Goal: Information Seeking & Learning: Learn about a topic

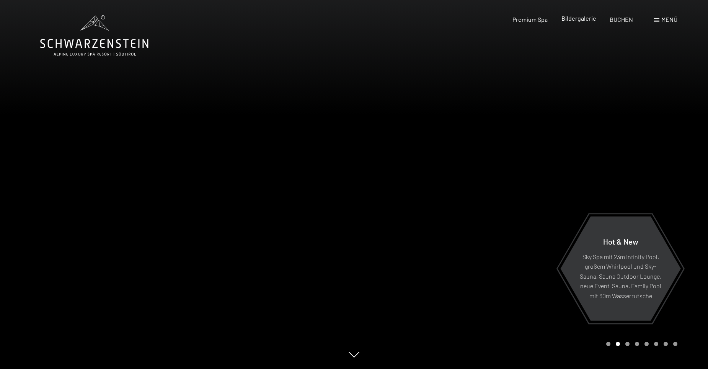
click at [573, 18] on span "Bildergalerie" at bounding box center [578, 18] width 35 height 7
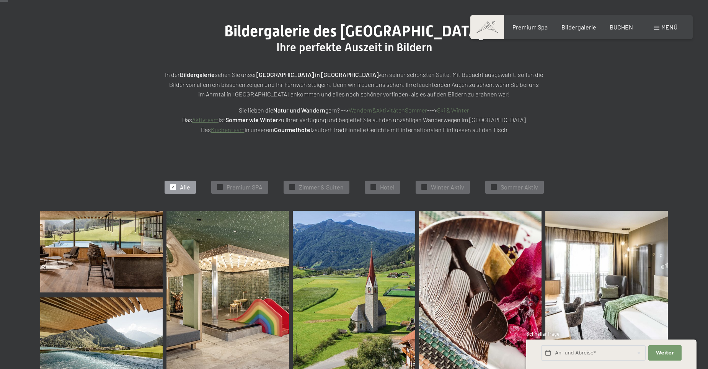
scroll to position [115, 0]
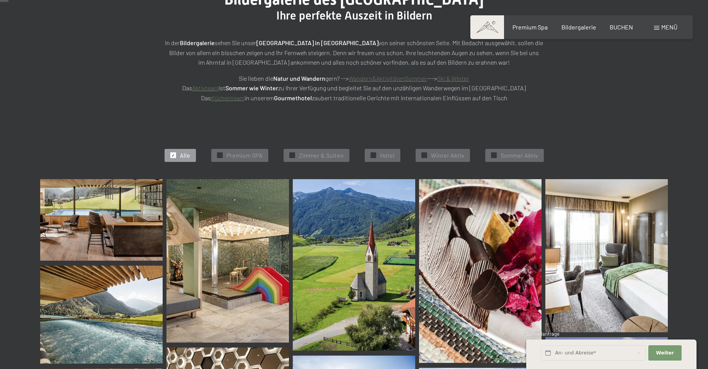
click at [140, 224] on img at bounding box center [101, 219] width 122 height 81
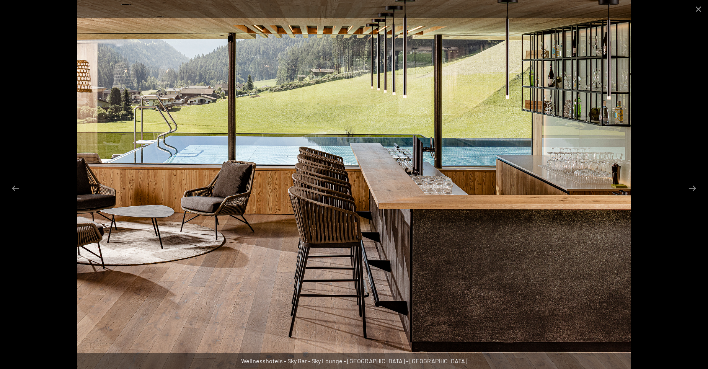
scroll to position [306, 0]
click at [692, 188] on button "Next slide" at bounding box center [692, 188] width 16 height 15
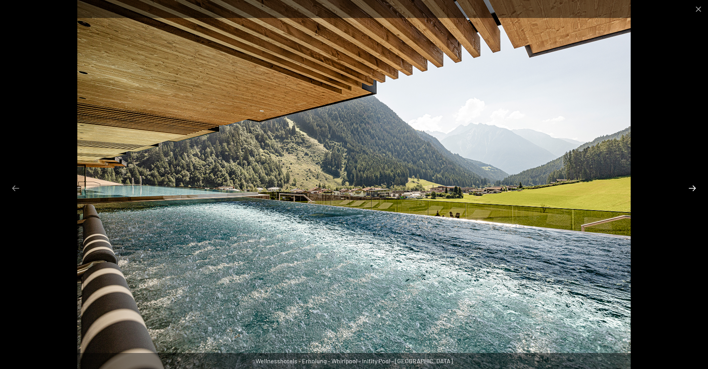
click at [692, 188] on button "Next slide" at bounding box center [692, 188] width 16 height 15
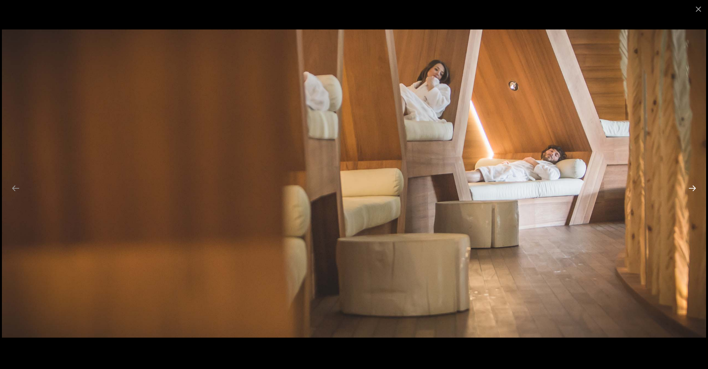
click at [692, 188] on button "Next slide" at bounding box center [692, 188] width 16 height 15
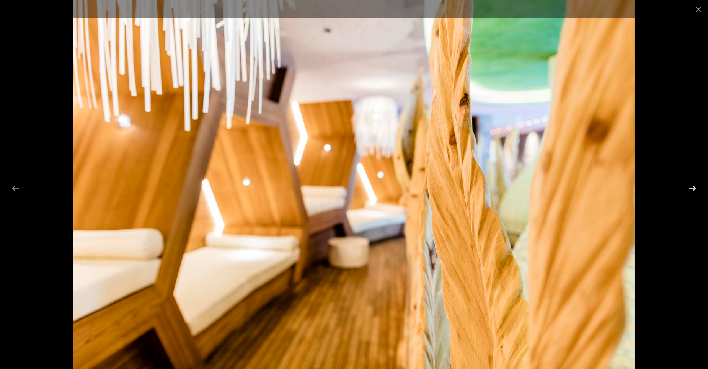
click at [692, 188] on button "Next slide" at bounding box center [692, 188] width 16 height 15
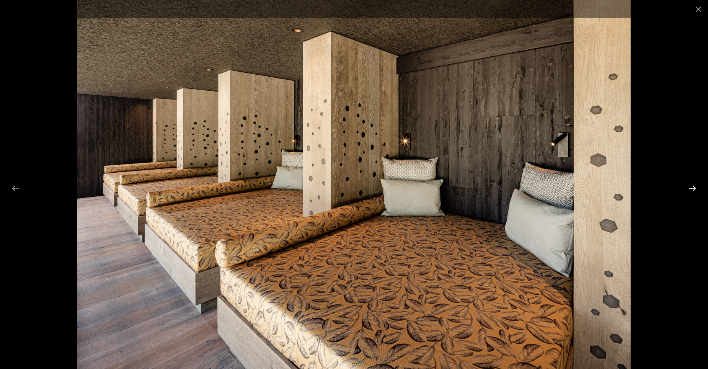
click at [692, 188] on button "Next slide" at bounding box center [692, 188] width 16 height 15
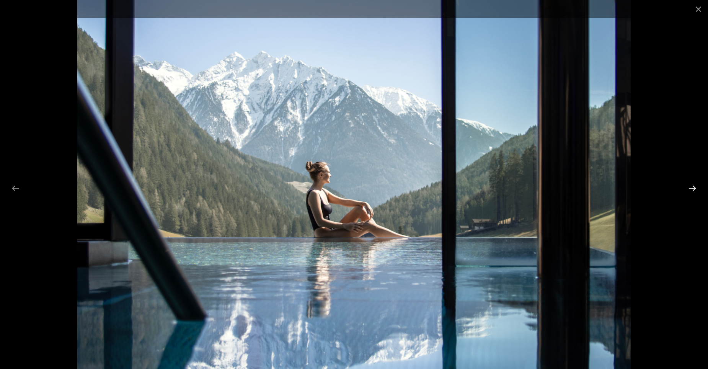
click at [692, 188] on button "Next slide" at bounding box center [692, 188] width 16 height 15
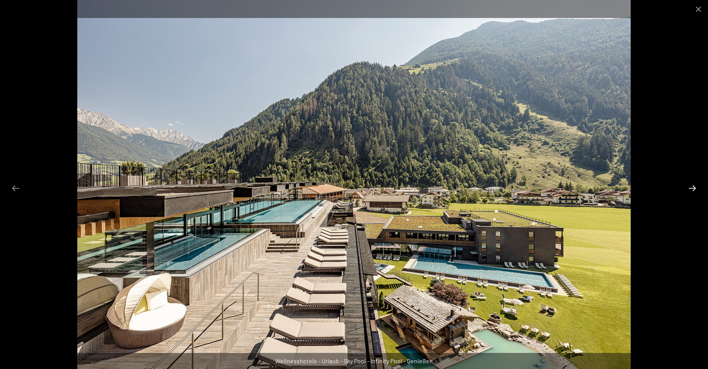
click at [692, 188] on button "Next slide" at bounding box center [692, 188] width 16 height 15
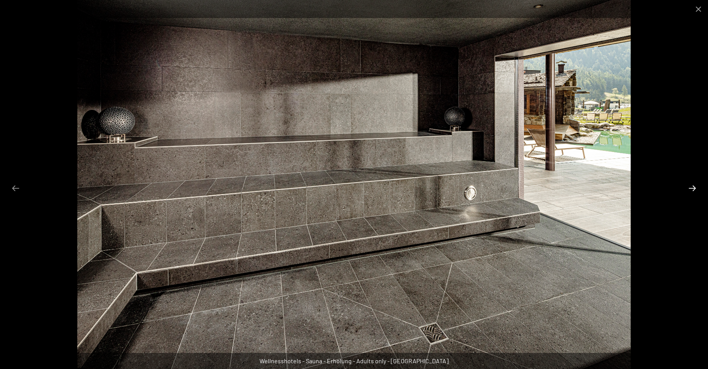
click at [692, 188] on button "Next slide" at bounding box center [692, 188] width 16 height 15
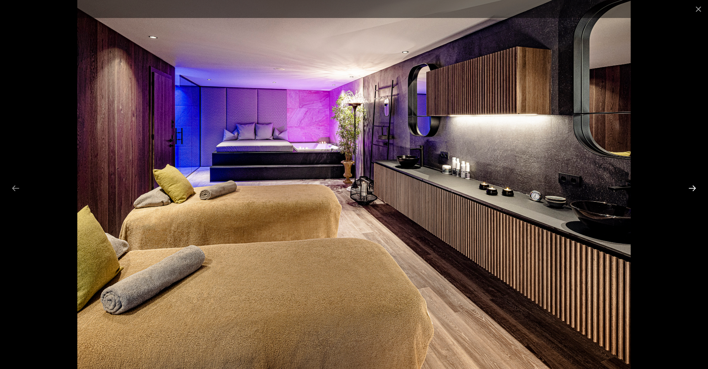
click at [692, 188] on button "Next slide" at bounding box center [692, 188] width 16 height 15
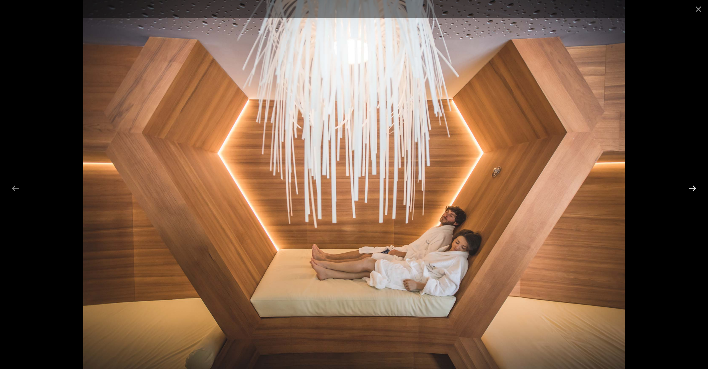
click at [692, 188] on button "Next slide" at bounding box center [692, 188] width 16 height 15
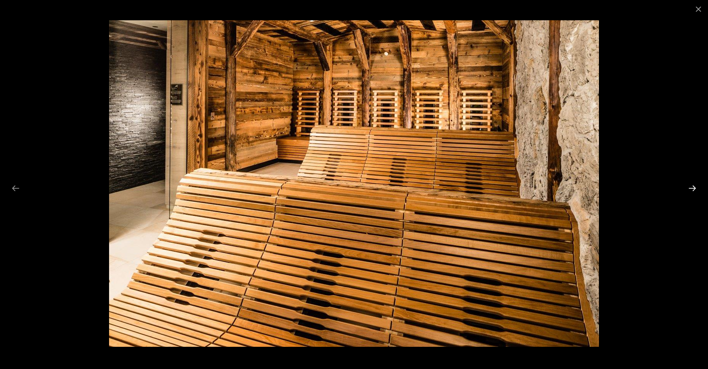
click at [692, 188] on button "Next slide" at bounding box center [692, 188] width 16 height 15
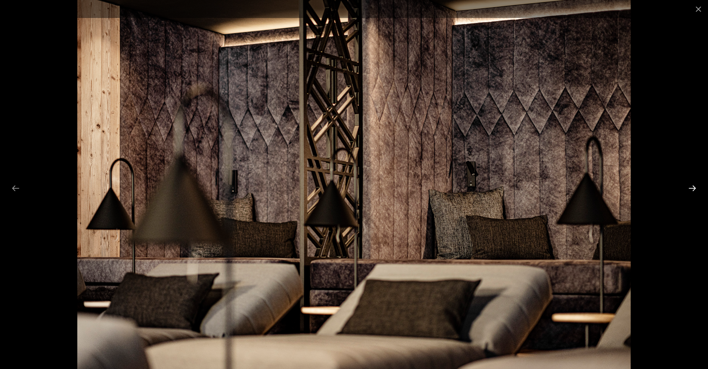
click at [692, 188] on button "Next slide" at bounding box center [692, 188] width 16 height 15
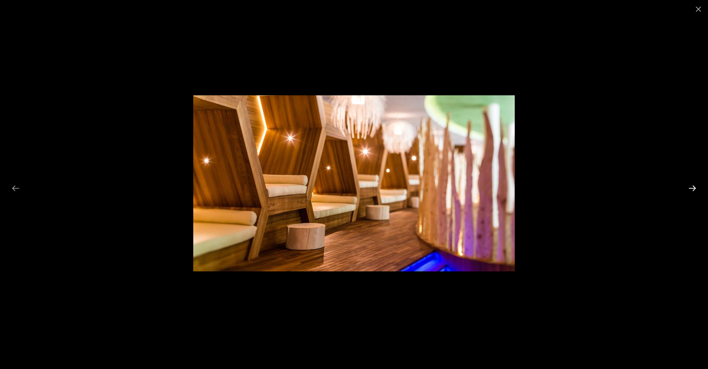
click at [692, 188] on button "Next slide" at bounding box center [692, 188] width 16 height 15
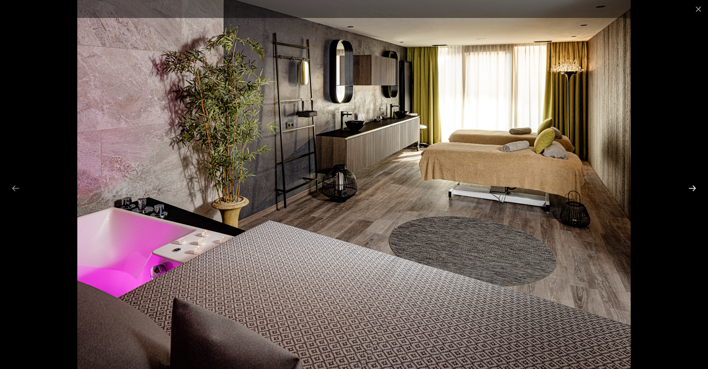
click at [692, 188] on button "Next slide" at bounding box center [692, 188] width 16 height 15
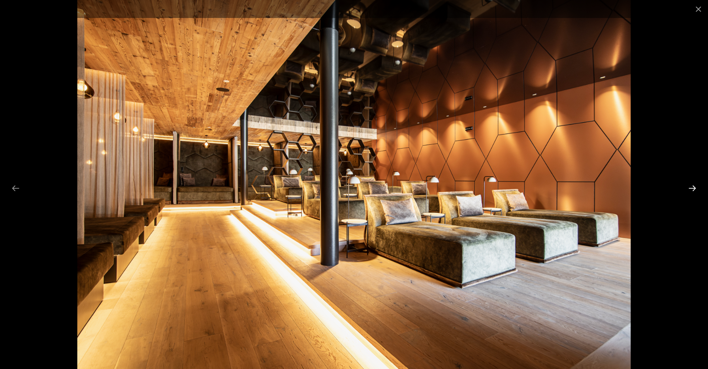
click at [692, 188] on button "Next slide" at bounding box center [692, 188] width 16 height 15
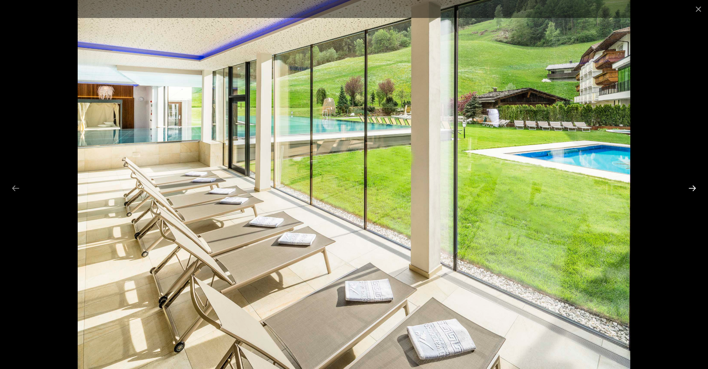
click at [692, 188] on button "Next slide" at bounding box center [692, 188] width 16 height 15
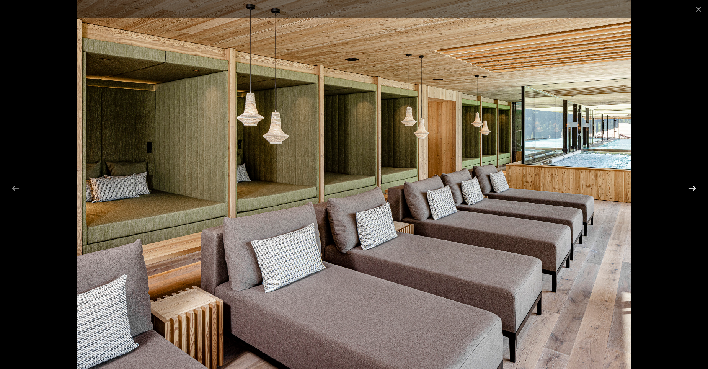
click at [692, 188] on button "Next slide" at bounding box center [692, 188] width 16 height 15
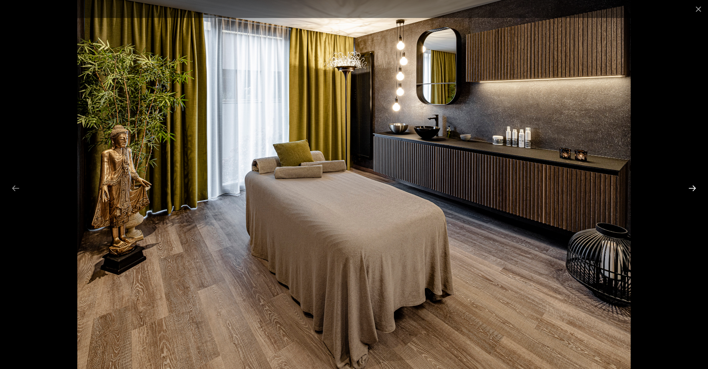
click at [692, 188] on button "Next slide" at bounding box center [692, 188] width 16 height 15
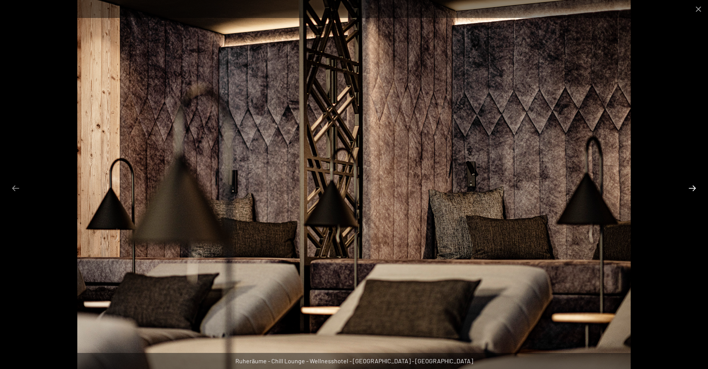
click at [692, 188] on button "Next slide" at bounding box center [692, 188] width 16 height 15
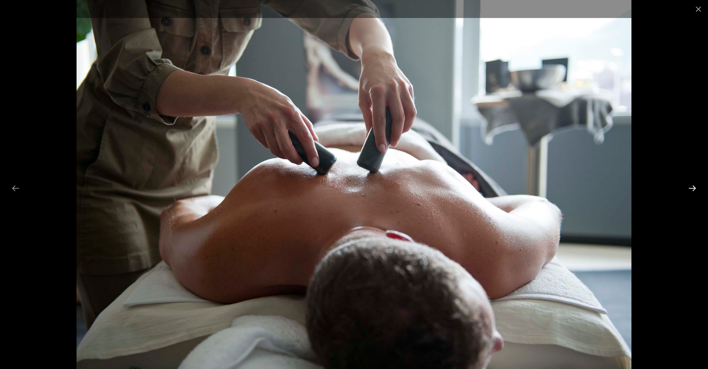
click at [692, 188] on button "Next slide" at bounding box center [692, 188] width 16 height 15
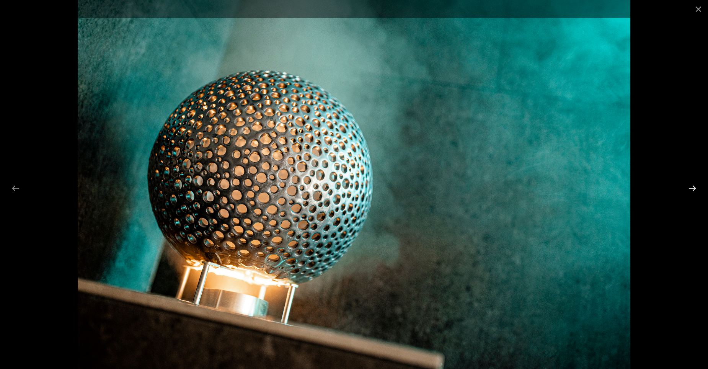
click at [692, 188] on button "Next slide" at bounding box center [692, 188] width 16 height 15
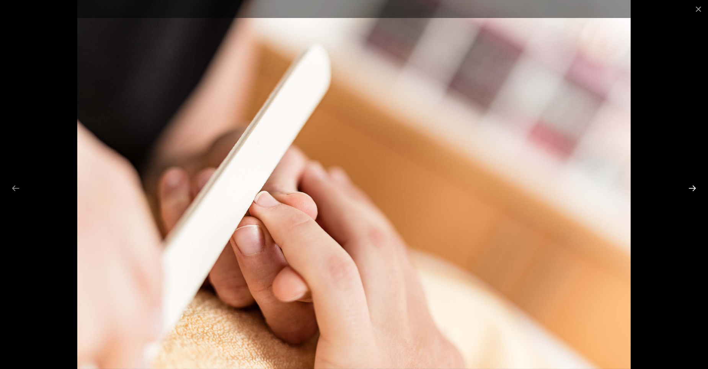
click at [692, 188] on button "Next slide" at bounding box center [692, 188] width 16 height 15
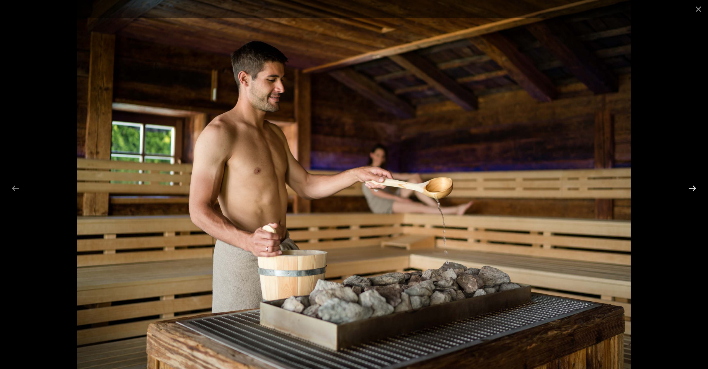
click at [692, 188] on button "Next slide" at bounding box center [692, 188] width 16 height 15
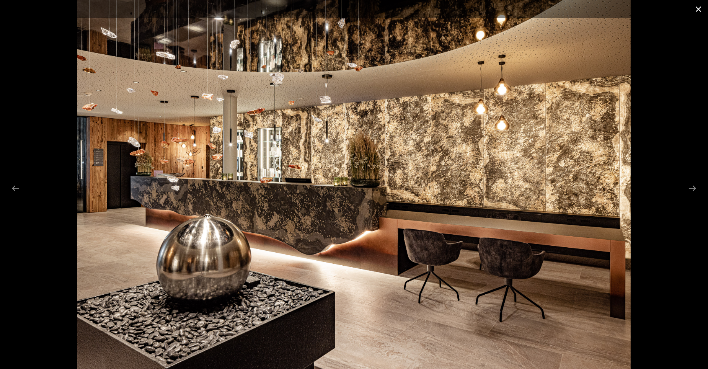
click at [698, 8] on button "Close gallery" at bounding box center [697, 9] width 19 height 18
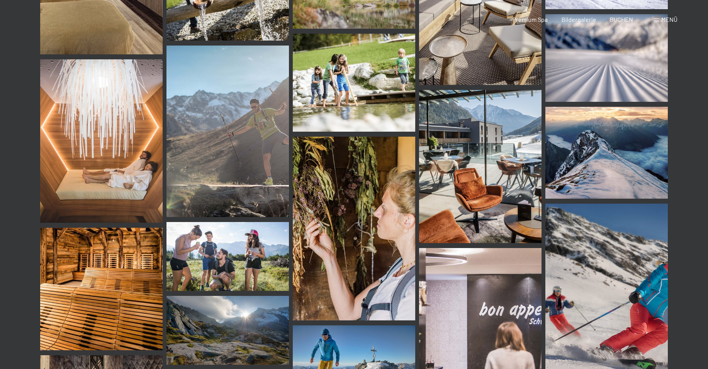
scroll to position [0, 0]
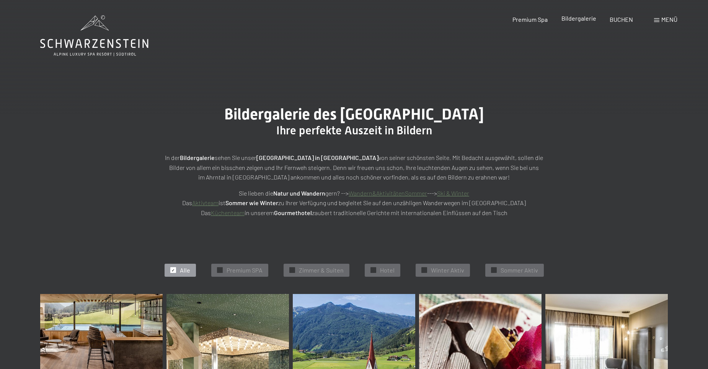
click at [569, 19] on span "Bildergalerie" at bounding box center [578, 18] width 35 height 7
click at [252, 268] on span "Premium SPA" at bounding box center [244, 270] width 36 height 8
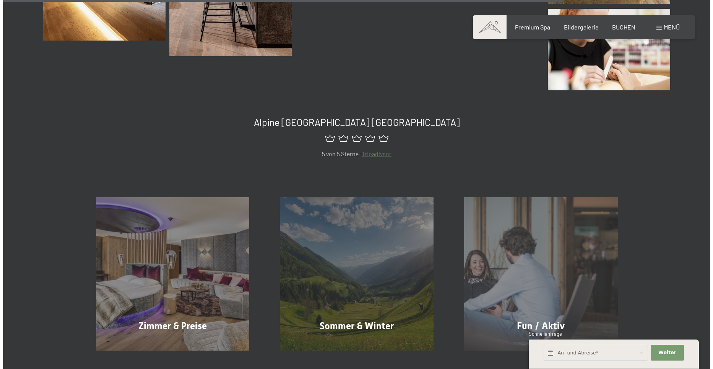
scroll to position [1455, 0]
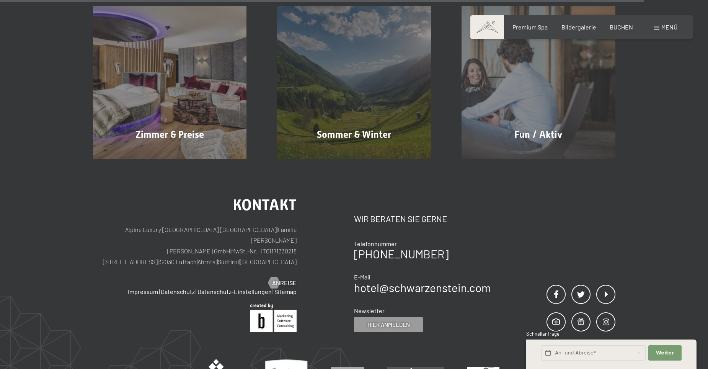
click at [668, 29] on span "Menü" at bounding box center [669, 26] width 16 height 7
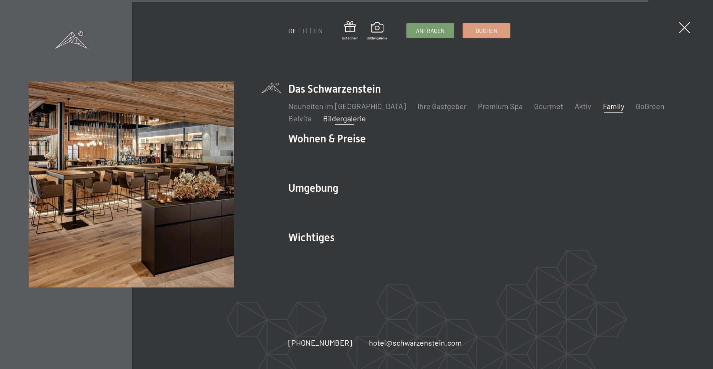
click at [603, 105] on link "Family" at bounding box center [613, 105] width 21 height 9
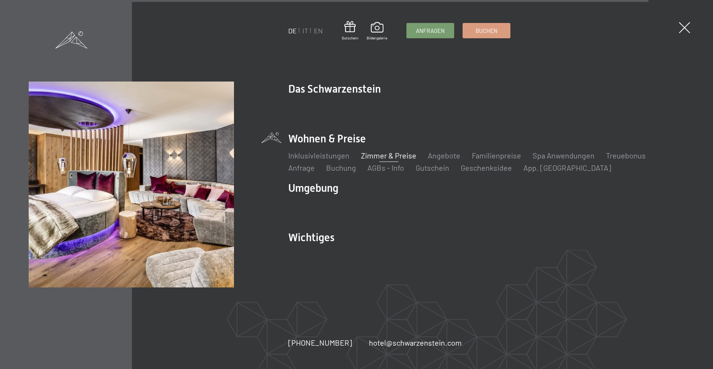
click at [377, 154] on link "Zimmer & Preise" at bounding box center [388, 155] width 55 height 9
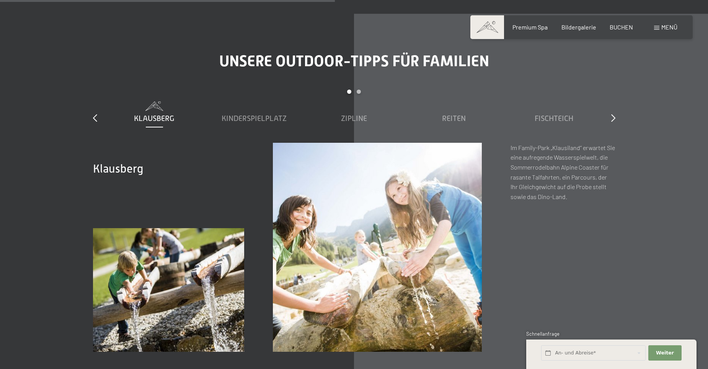
scroll to position [2792, 0]
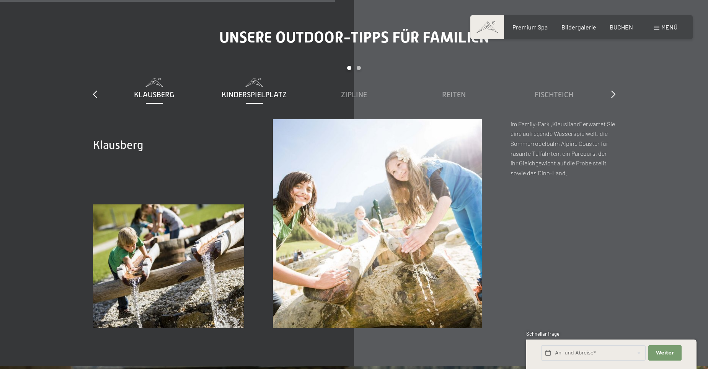
click at [253, 90] on span "Kinderspielplatz" at bounding box center [253, 94] width 65 height 8
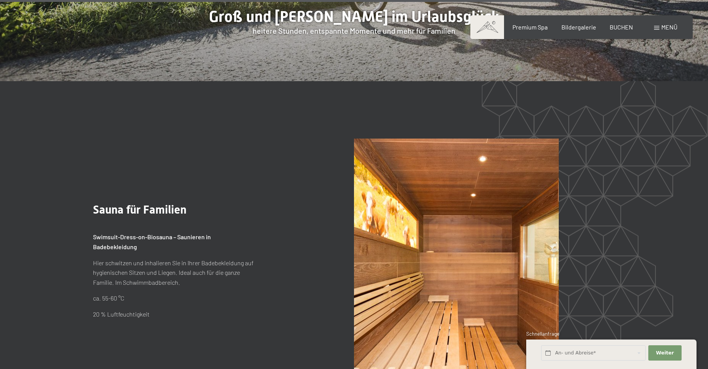
scroll to position [4590, 0]
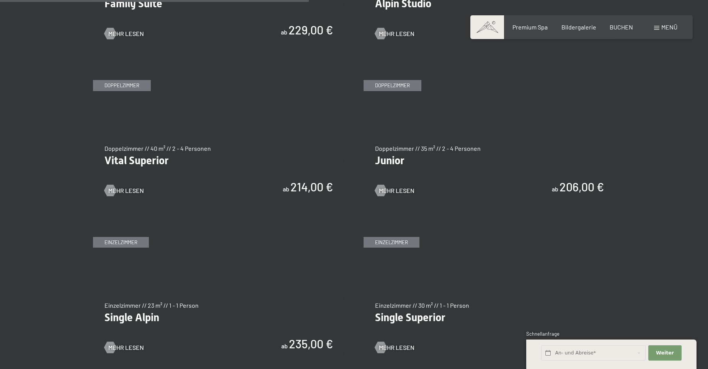
scroll to position [956, 0]
